Goal: Communication & Community: Participate in discussion

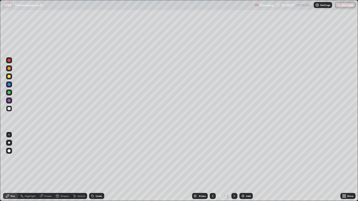
scroll to position [201, 358]
click at [212, 196] on icon at bounding box center [213, 196] width 4 height 4
click at [234, 196] on icon at bounding box center [234, 196] width 4 height 4
click at [212, 198] on icon at bounding box center [213, 196] width 4 height 4
click at [234, 196] on icon at bounding box center [234, 196] width 4 height 4
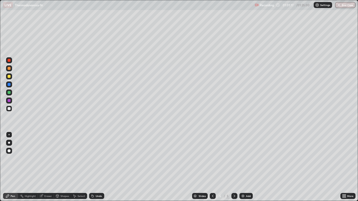
click at [244, 195] on img at bounding box center [243, 196] width 4 height 4
click at [244, 194] on div "Add" at bounding box center [245, 196] width 13 height 6
click at [247, 196] on div "Add" at bounding box center [248, 196] width 5 height 3
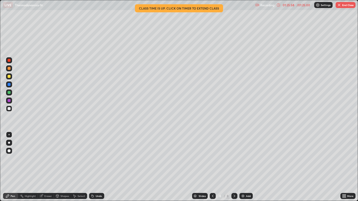
click at [346, 8] on button "End Class" at bounding box center [345, 5] width 20 height 6
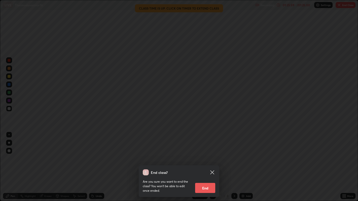
click at [207, 187] on button "End" at bounding box center [205, 188] width 20 height 10
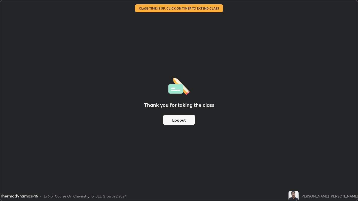
click at [176, 120] on button "Logout" at bounding box center [179, 120] width 32 height 10
